Goal: Task Accomplishment & Management: Manage account settings

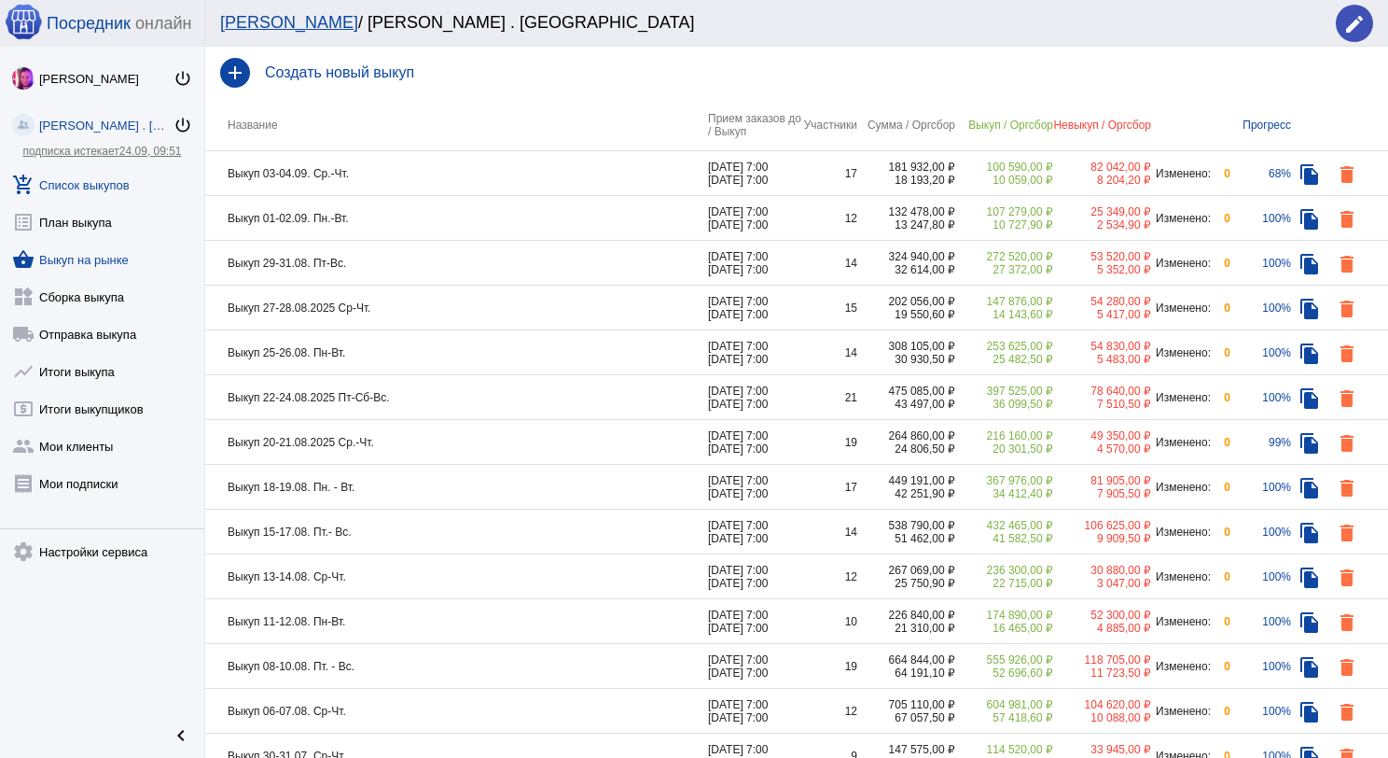
click at [94, 255] on link "shopping_basket Выкуп на рынке" at bounding box center [102, 255] width 204 height 37
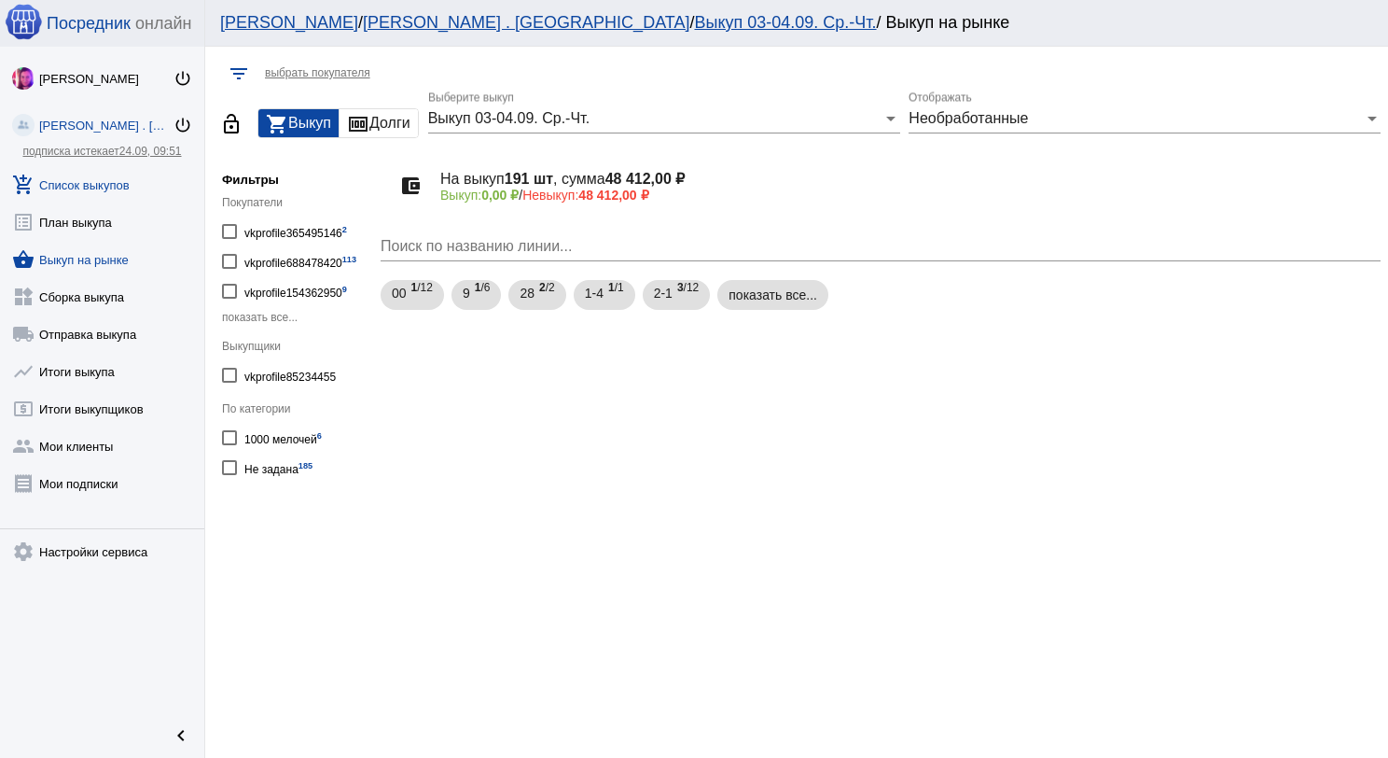
click at [123, 175] on link "add_shopping_cart Список выкупов" at bounding box center [102, 180] width 204 height 37
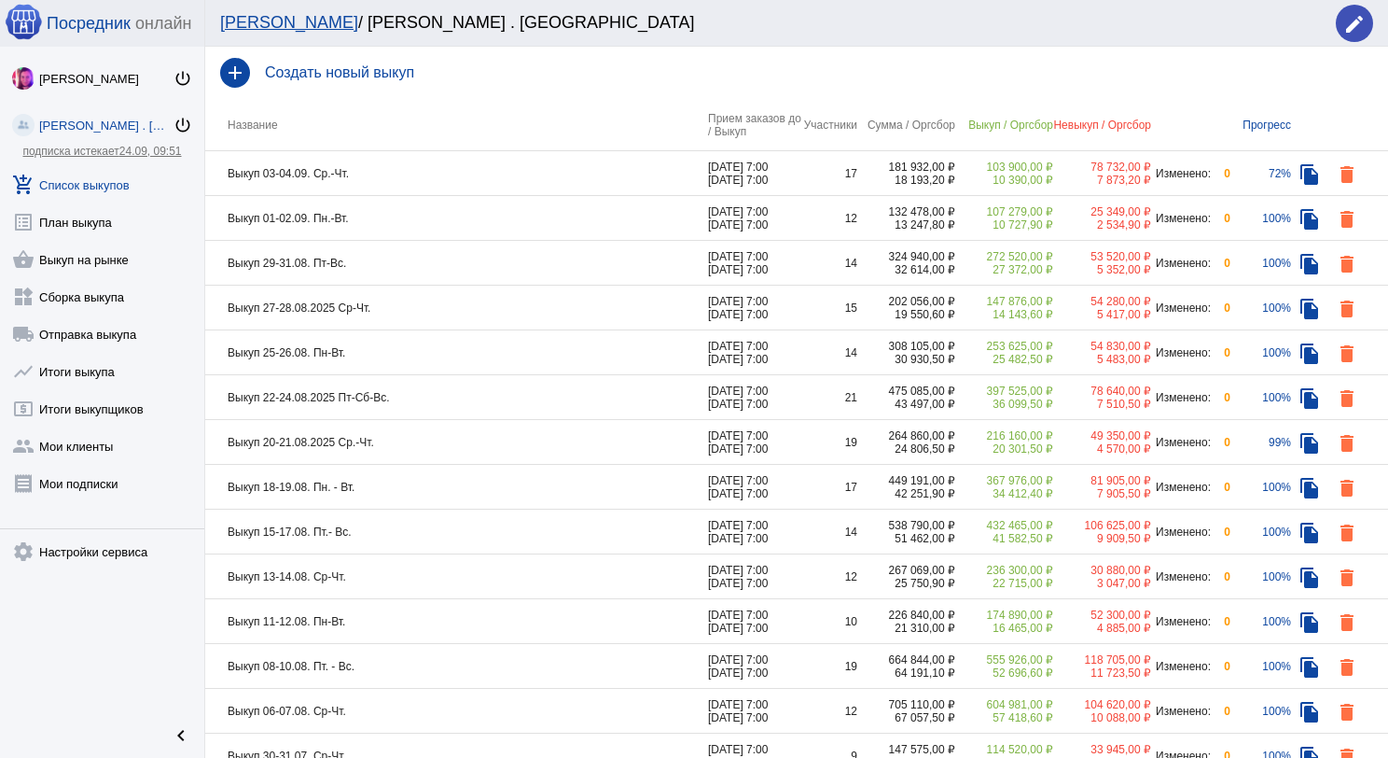
click at [450, 223] on td "Выкуп 01-02.09. Пн.-Вт." at bounding box center [456, 218] width 503 height 45
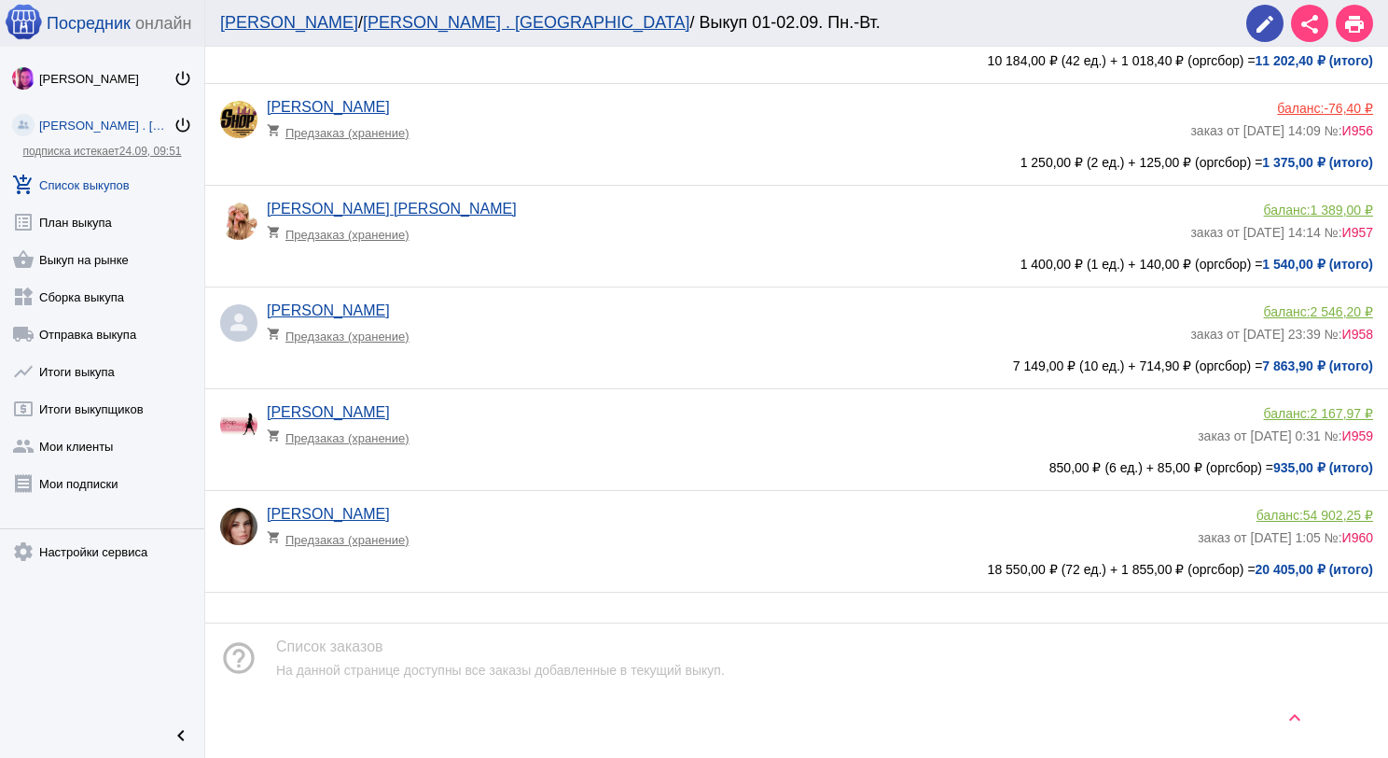
scroll to position [800, 0]
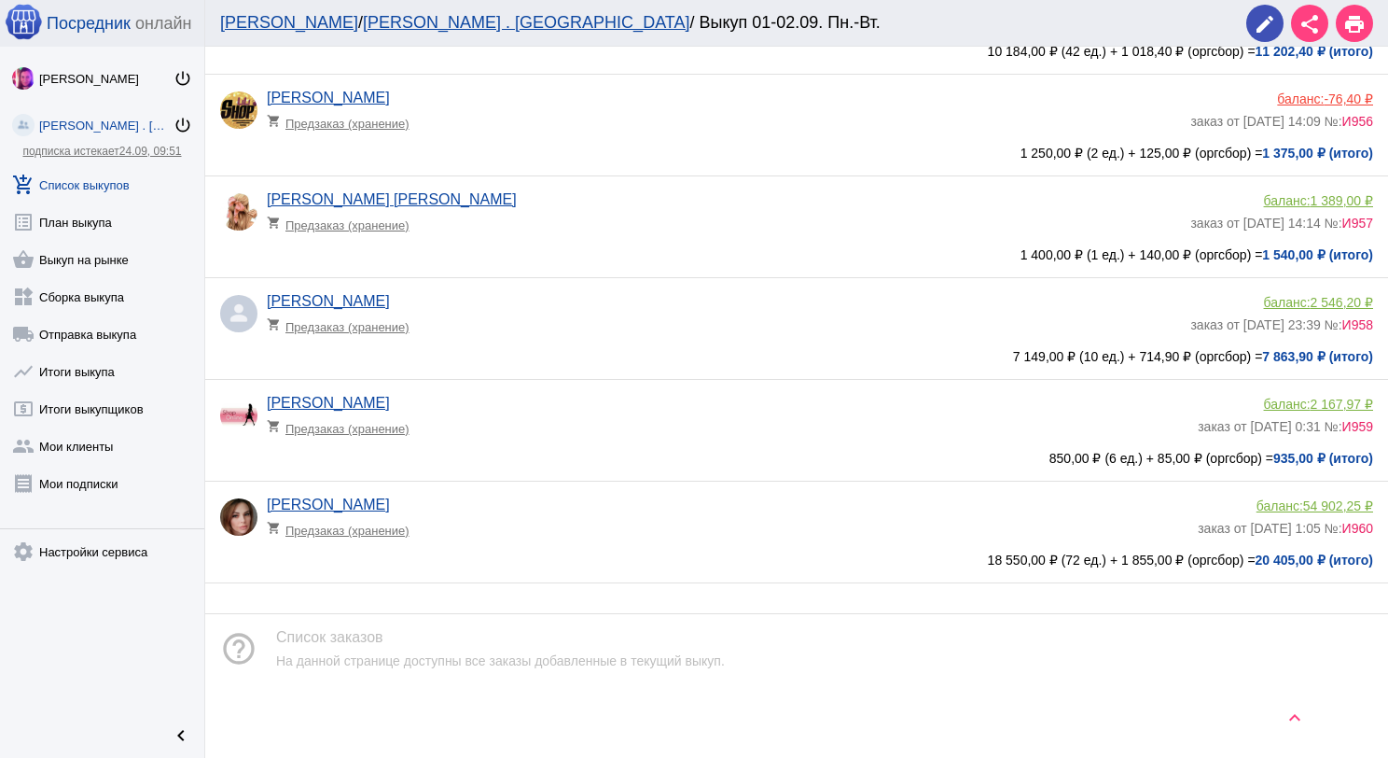
click at [97, 174] on link "add_shopping_cart Список выкупов" at bounding box center [102, 180] width 204 height 37
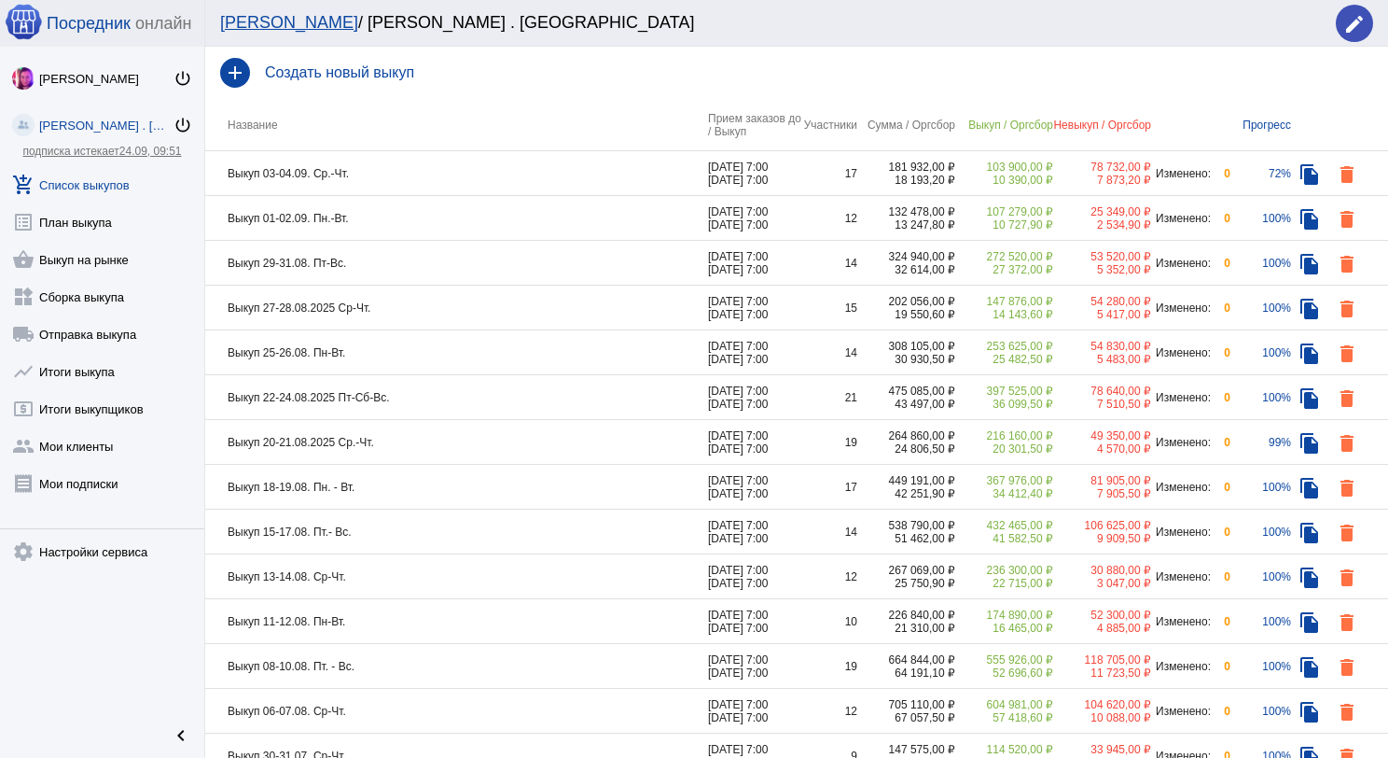
click at [452, 170] on td "Выкуп 03-04.09. Ср.-Чт." at bounding box center [456, 173] width 503 height 45
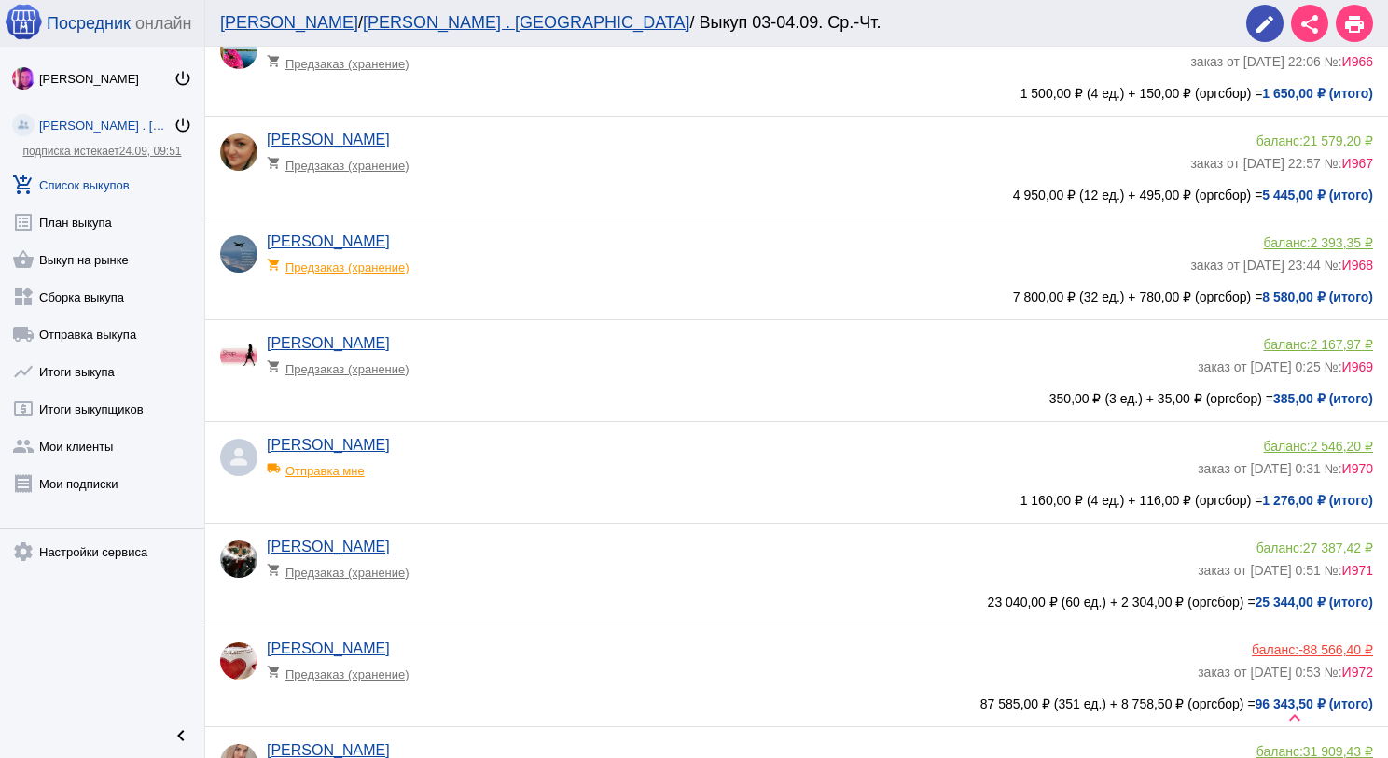
scroll to position [653, 0]
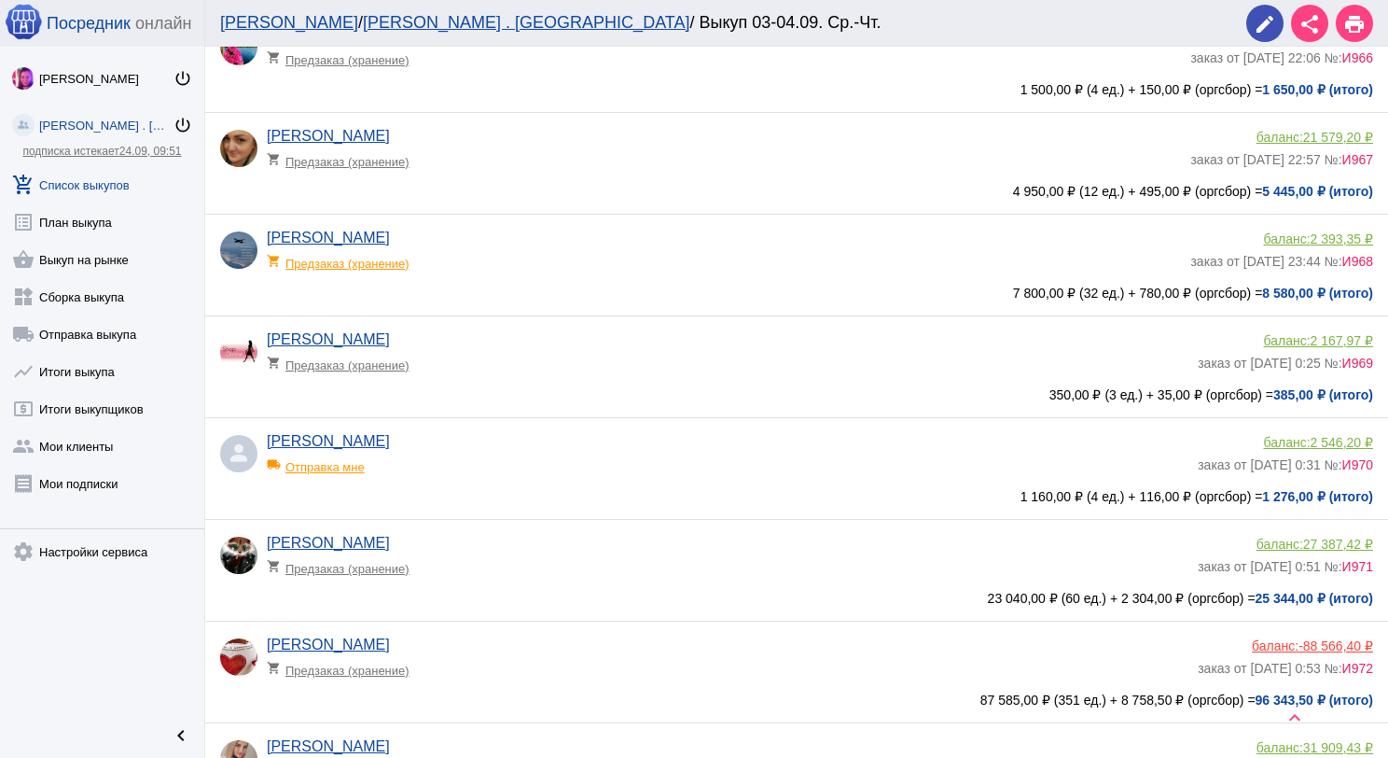
click at [355, 467] on div "local_shipping Отправка мне" at bounding box center [344, 462] width 154 height 24
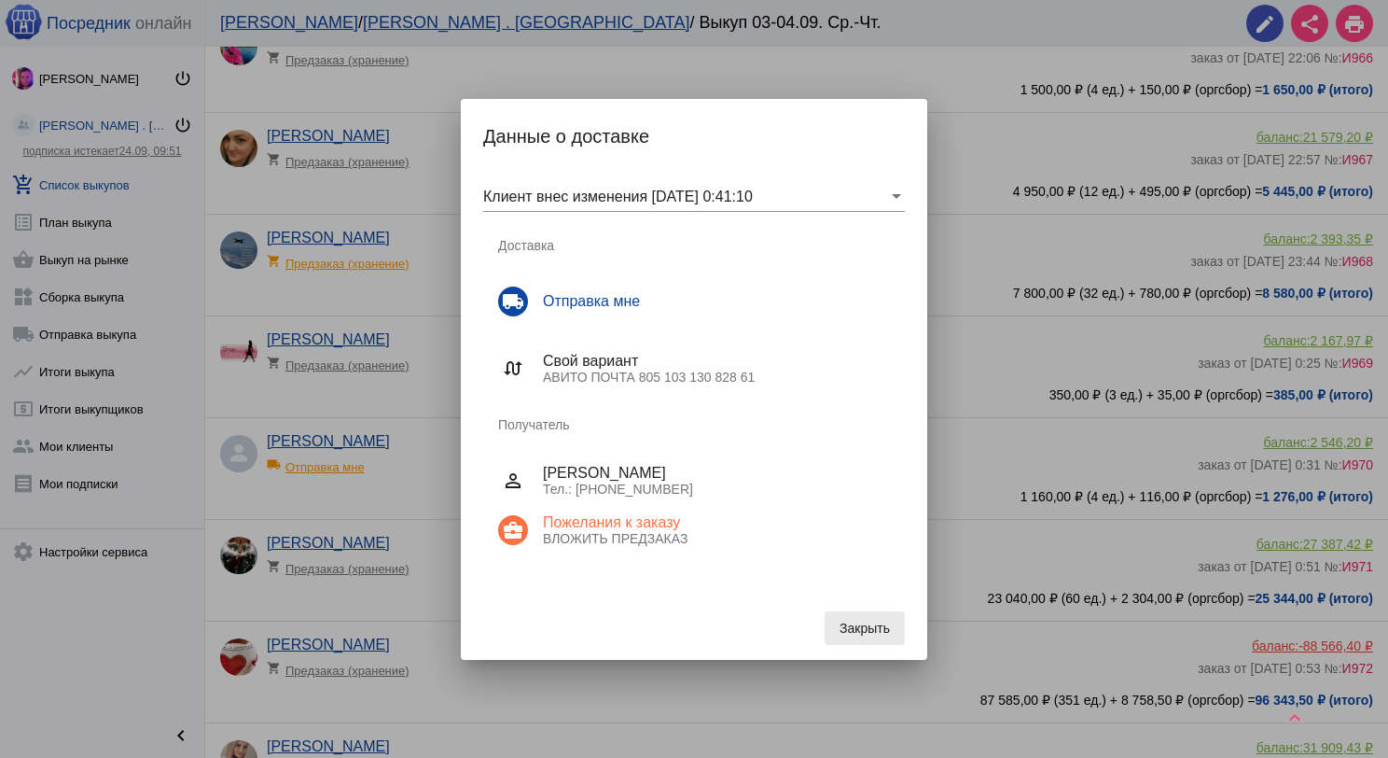
click at [863, 623] on span "Закрыть" at bounding box center [865, 627] width 50 height 15
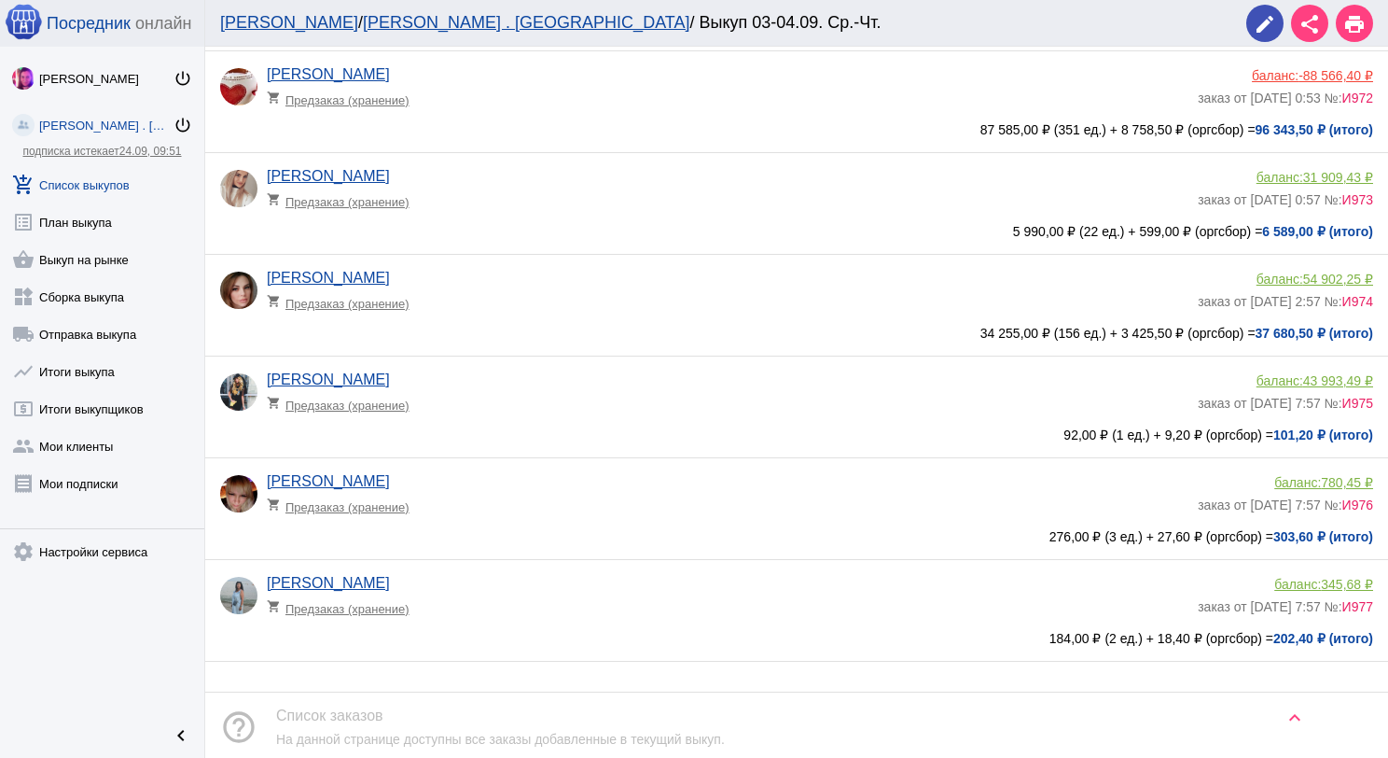
scroll to position [1311, 0]
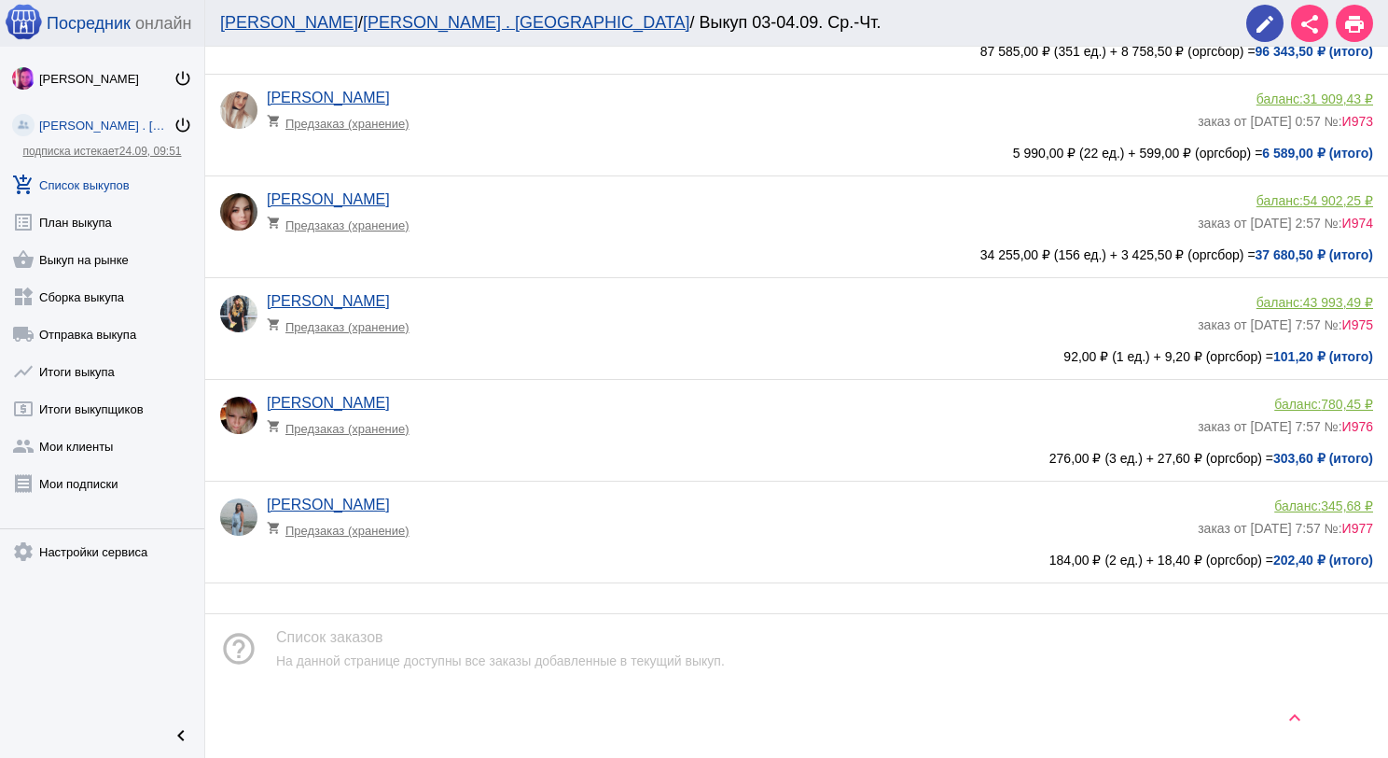
click at [559, 521] on app-delivery-type "shopping_cart Предзаказ (хранение)" at bounding box center [728, 525] width 922 height 24
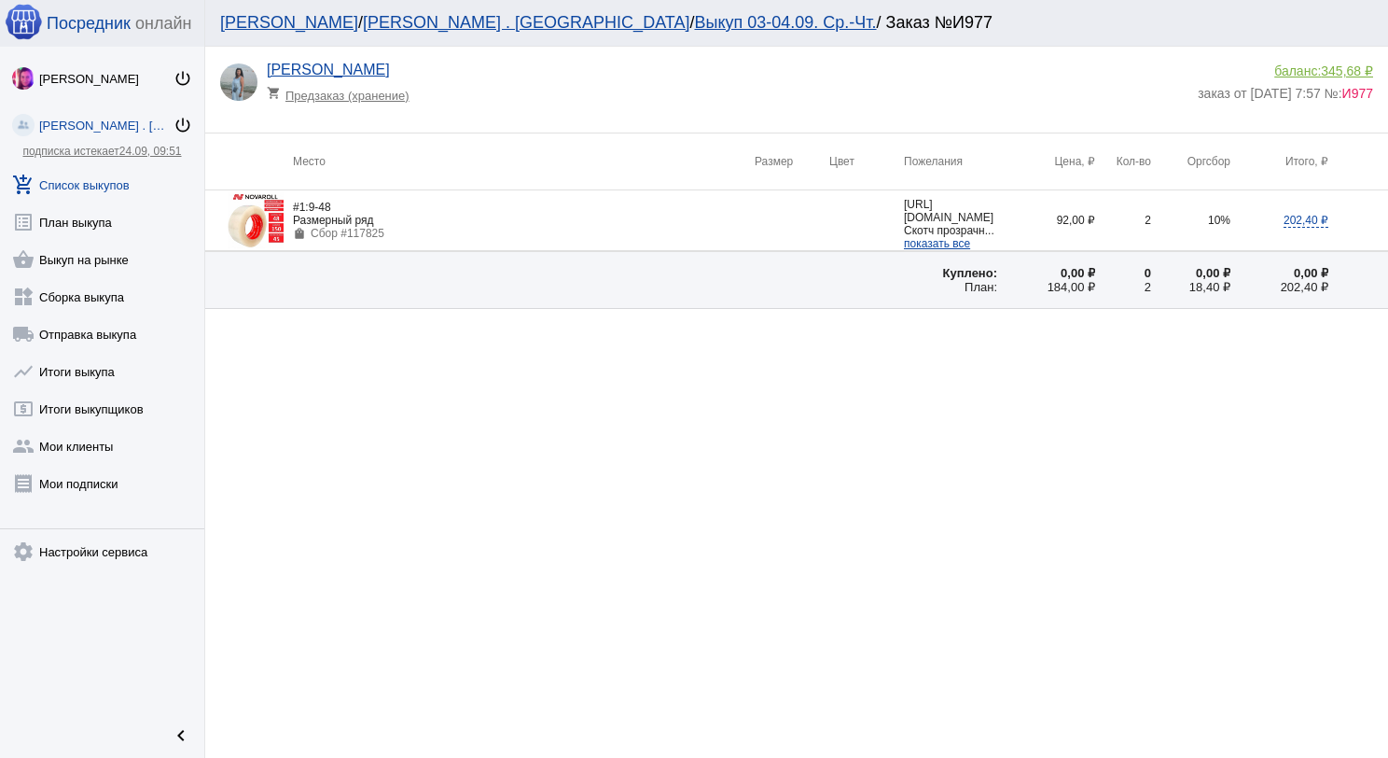
click at [254, 230] on img at bounding box center [256, 220] width 56 height 56
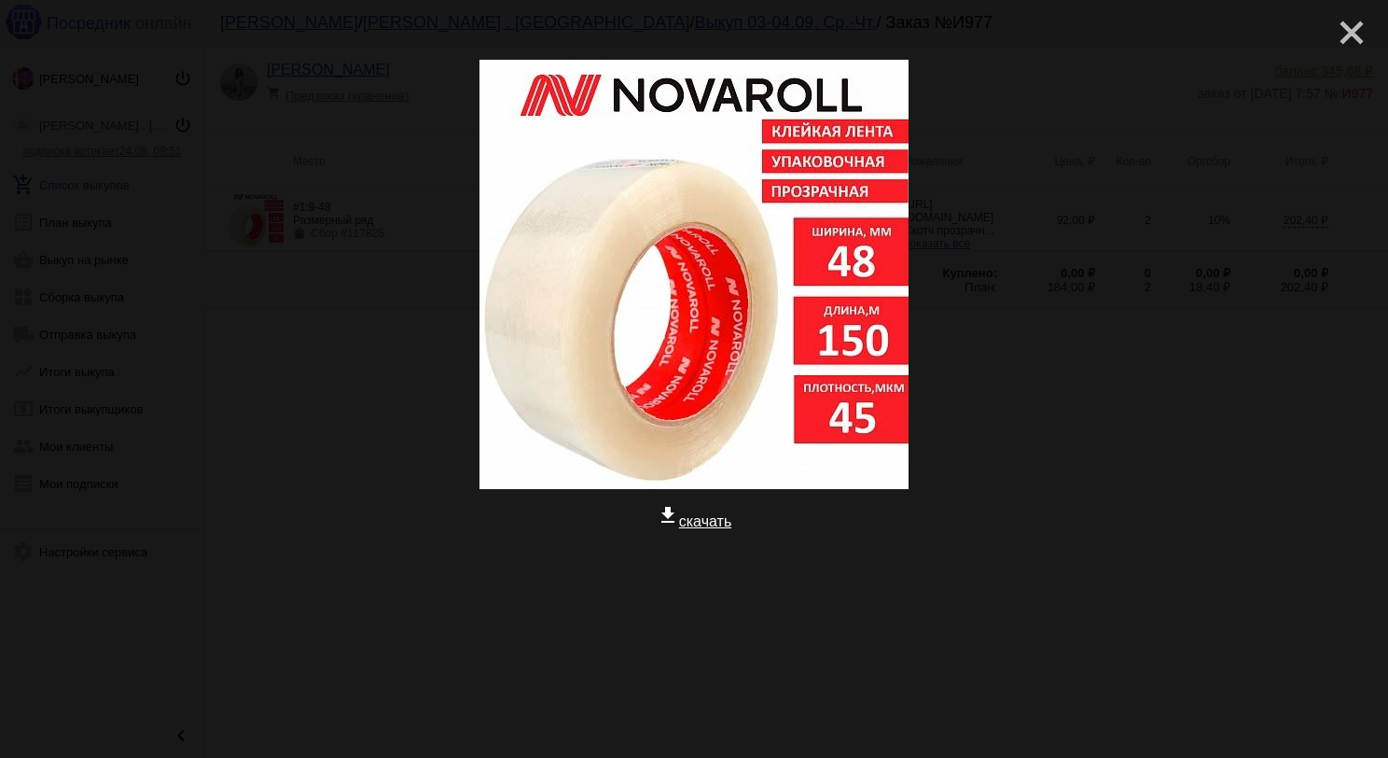
click at [1336, 31] on mat-icon "close" at bounding box center [1344, 25] width 22 height 22
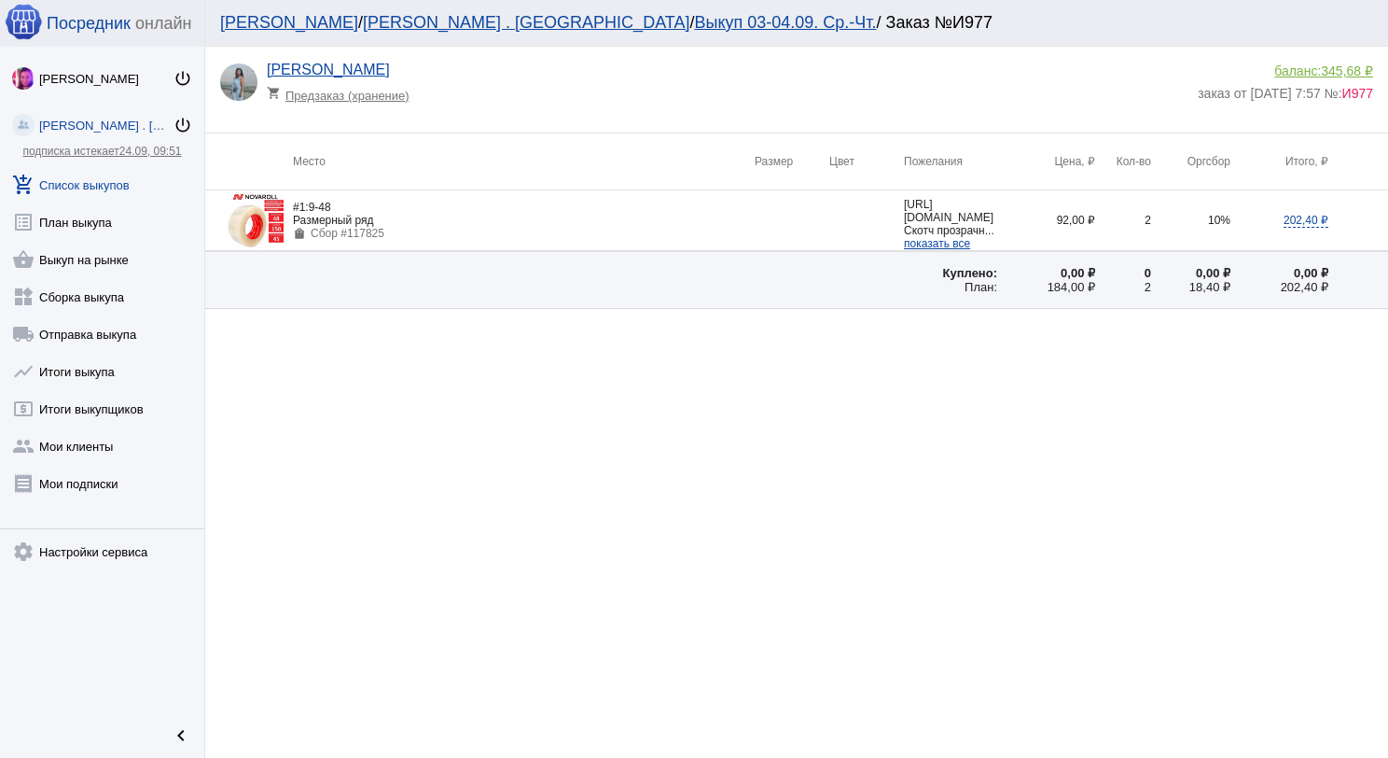
click at [116, 168] on link "add_shopping_cart Список выкупов" at bounding box center [102, 180] width 204 height 37
